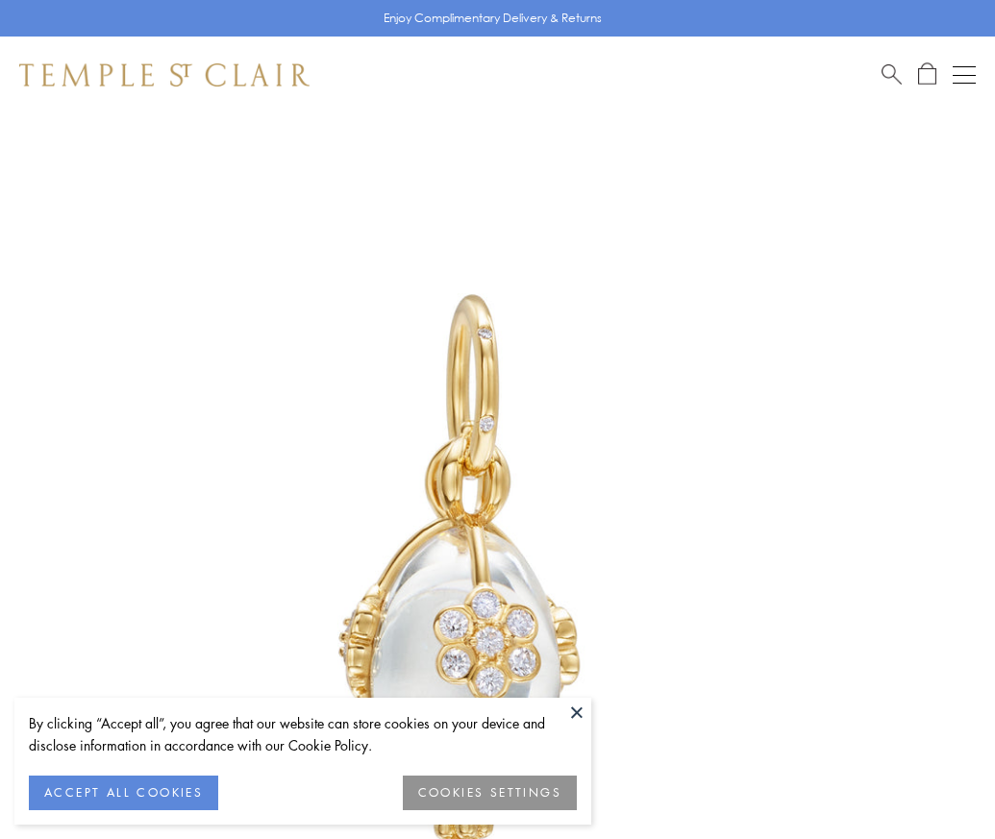
scroll to position [48, 0]
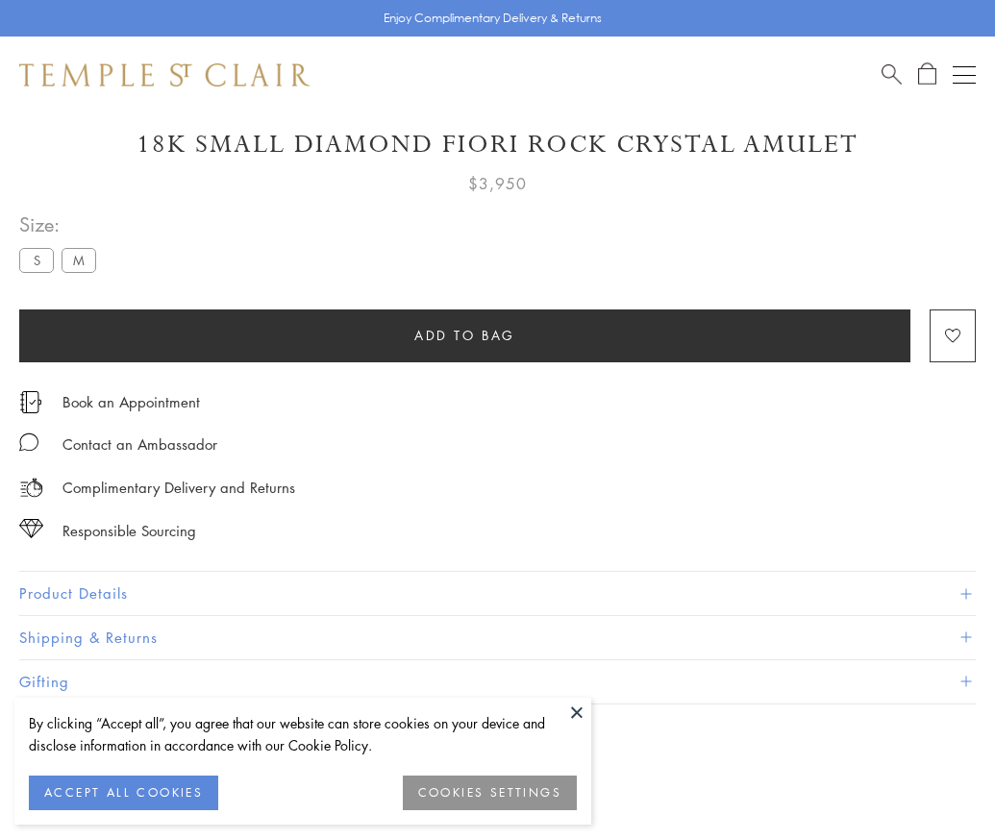
click at [464, 334] on span "Add to bag" at bounding box center [464, 335] width 101 height 21
